Goal: Check status: Check status

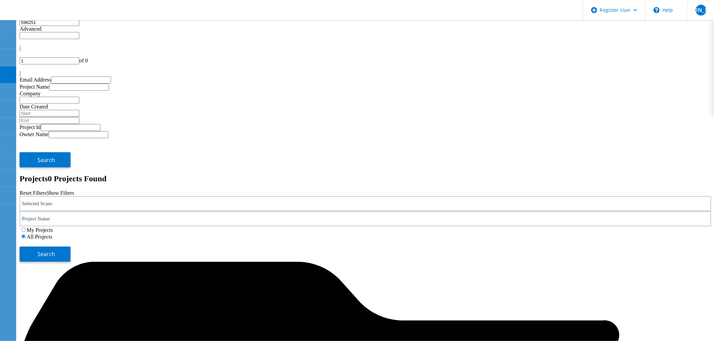
click at [46, 26] on input "596251" at bounding box center [50, 22] width 60 height 7
click at [124, 196] on div "Selected Scans" at bounding box center [365, 203] width 691 height 15
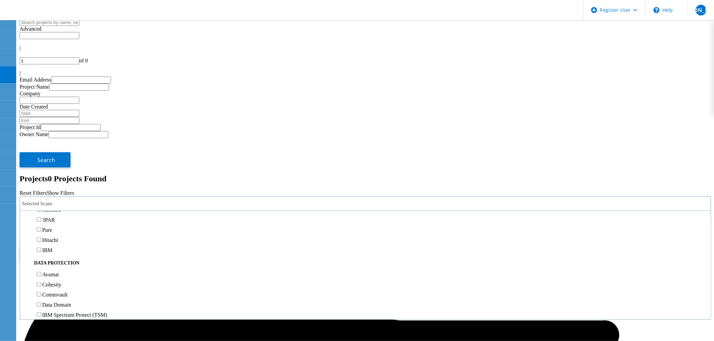
scroll to position [150, 0]
click at [54, 201] on label "Unity" at bounding box center [48, 204] width 12 height 6
click at [41, 201] on input "Unity" at bounding box center [39, 203] width 4 height 4
click at [55, 251] on span "Search" at bounding box center [47, 254] width 18 height 7
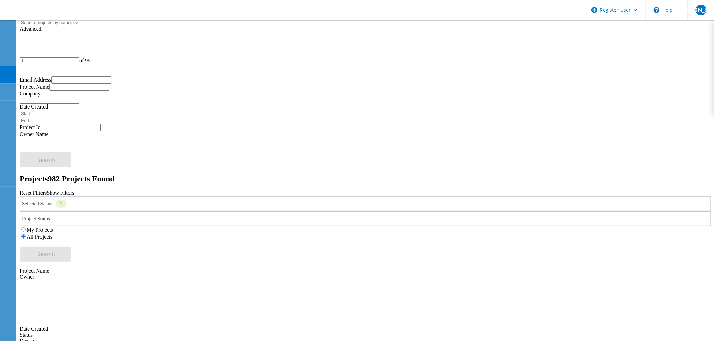
click at [79, 36] on input "text" at bounding box center [50, 35] width 60 height 7
type input "Show 40 Projects"
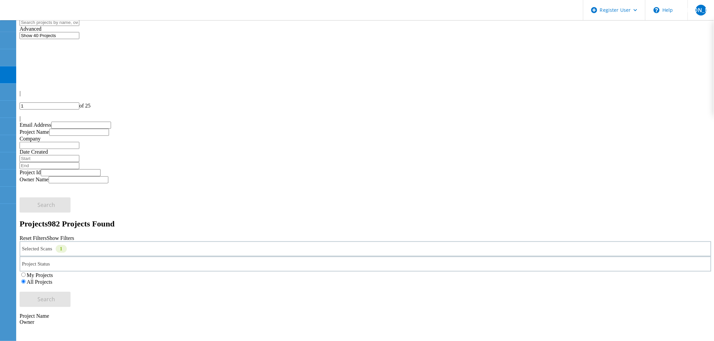
click at [692, 110] on div at bounding box center [365, 113] width 691 height 6
type input "2"
